Goal: Information Seeking & Learning: Check status

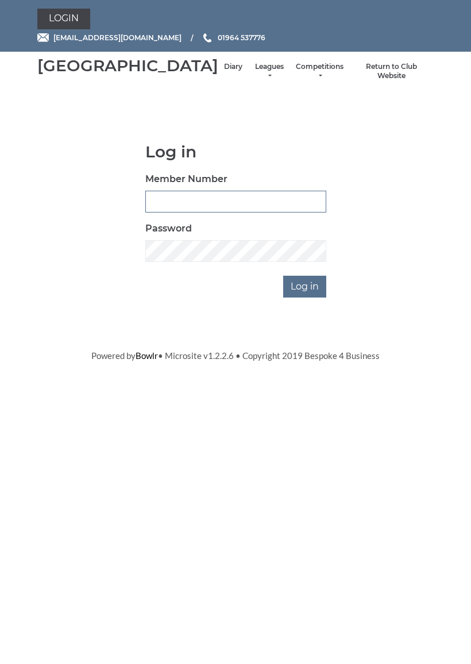
type input "0927"
click at [305, 297] on input "Log in" at bounding box center [304, 287] width 43 height 22
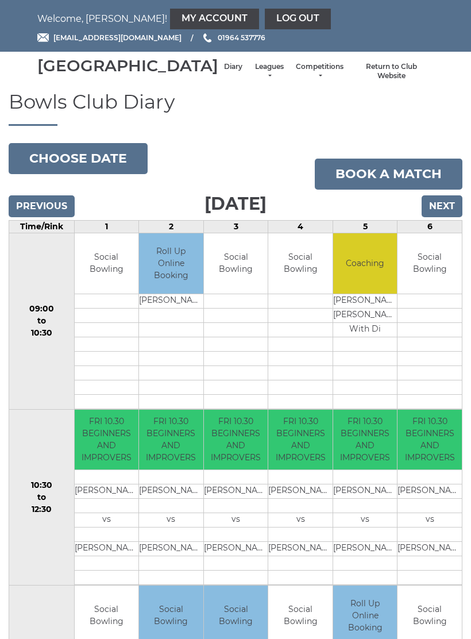
click at [248, 75] on li "Leagues Club leagues - Winter 2025-6 Club leagues - Summer 2025 Club leagues - …" at bounding box center [269, 71] width 42 height 30
click at [254, 79] on link "Leagues" at bounding box center [269, 71] width 30 height 19
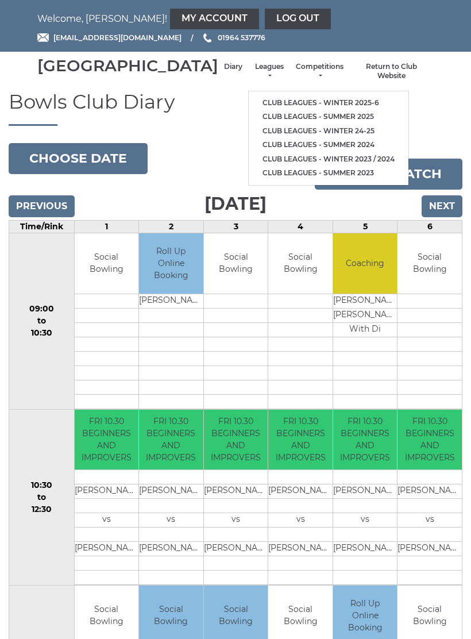
click at [277, 100] on link "Club leagues - Winter 2025-6" at bounding box center [329, 103] width 160 height 14
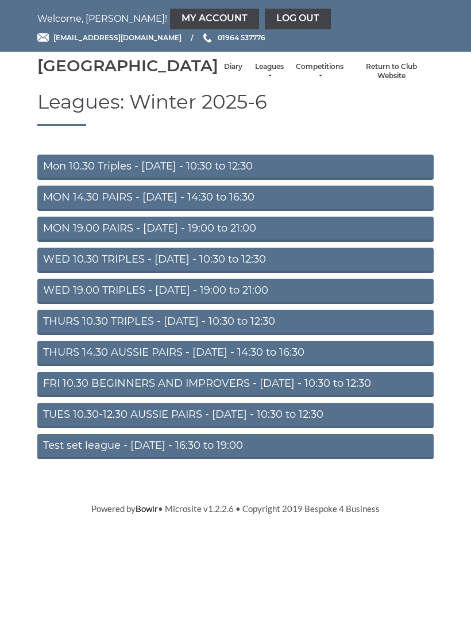
click at [189, 335] on link "THURS 10.30 TRIPLES - Thursday - 10:30 to 12:30" at bounding box center [235, 321] width 396 height 25
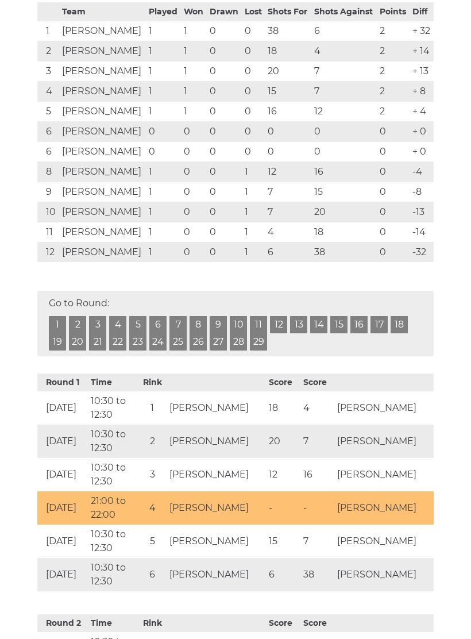
scroll to position [252, 0]
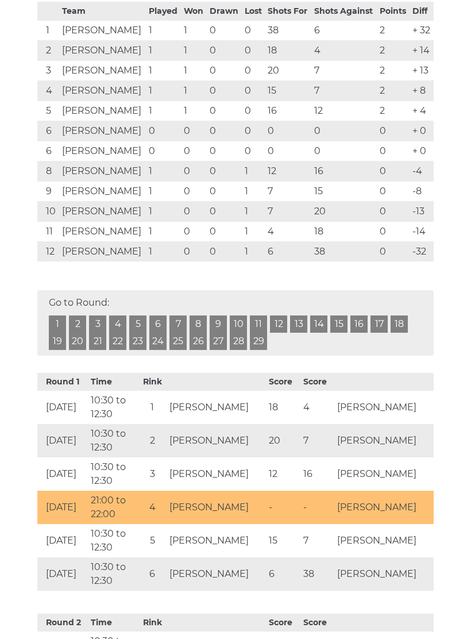
click at [400, 161] on td "0" at bounding box center [393, 151] width 33 height 20
click at [402, 221] on td "0" at bounding box center [393, 211] width 33 height 20
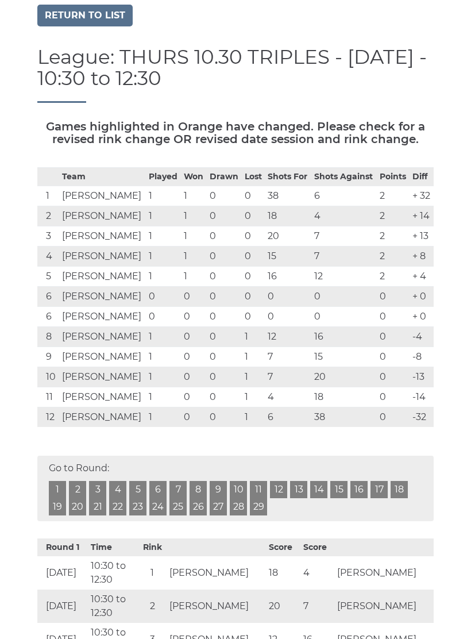
scroll to position [0, 0]
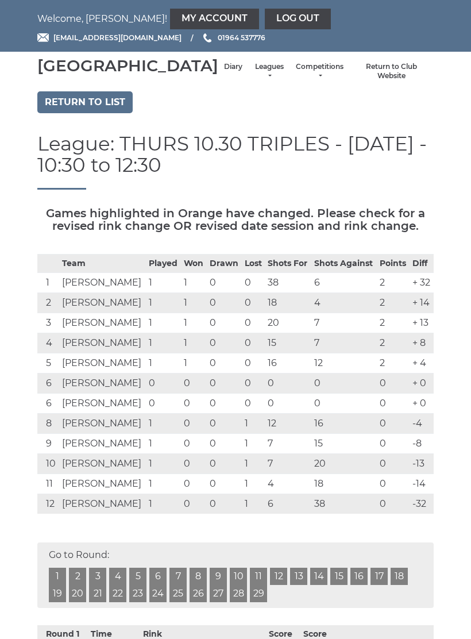
click at [248, 74] on li "Leagues Club leagues - Winter 2025-6 Club leagues - Summer 2025 Club leagues - …" at bounding box center [269, 71] width 42 height 30
click at [248, 75] on li "Leagues Club leagues - Winter 2025-6 Club leagues - Summer 2025 Club leagues - …" at bounding box center [269, 71] width 42 height 30
click at [254, 81] on link "Leagues" at bounding box center [269, 71] width 30 height 19
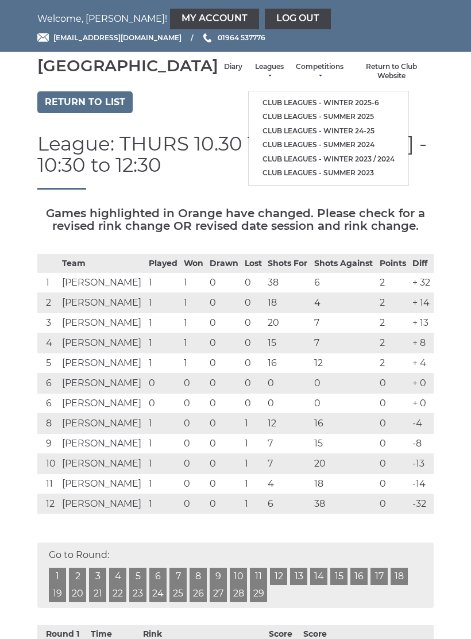
click at [288, 100] on link "Club leagues - Winter 2025-6" at bounding box center [329, 103] width 160 height 14
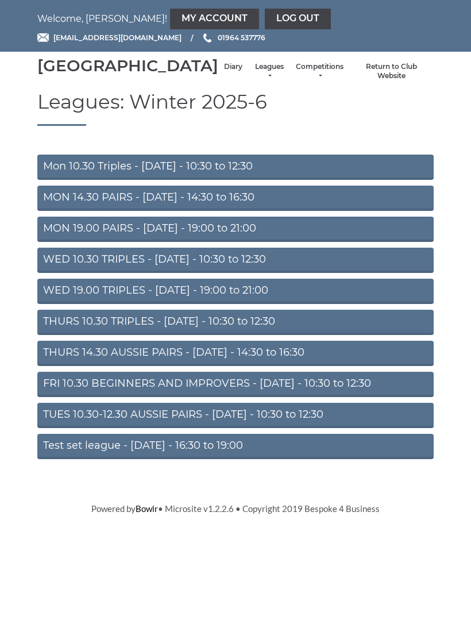
click at [164, 178] on link "Mon 10.30 Triples - [DATE] - 10:30 to 12:30" at bounding box center [235, 166] width 396 height 25
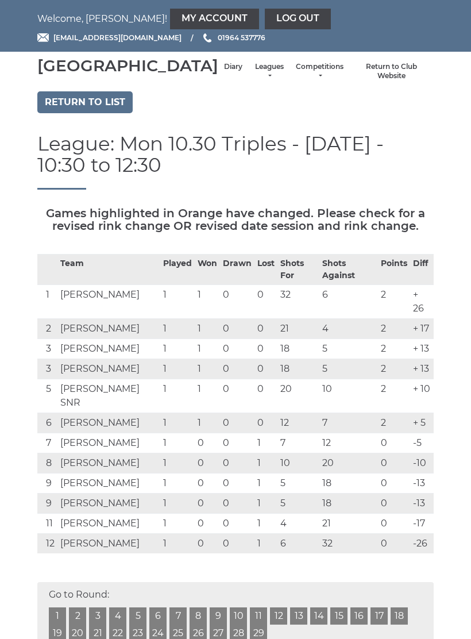
click at [265, 18] on link "Log out" at bounding box center [298, 19] width 66 height 21
